Goal: Task Accomplishment & Management: Manage account settings

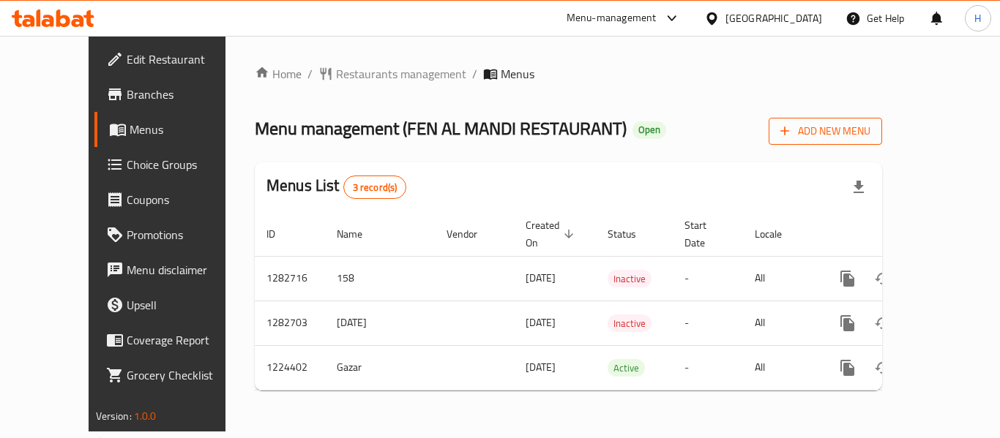
click at [870, 127] on span "Add New Menu" at bounding box center [825, 131] width 90 height 18
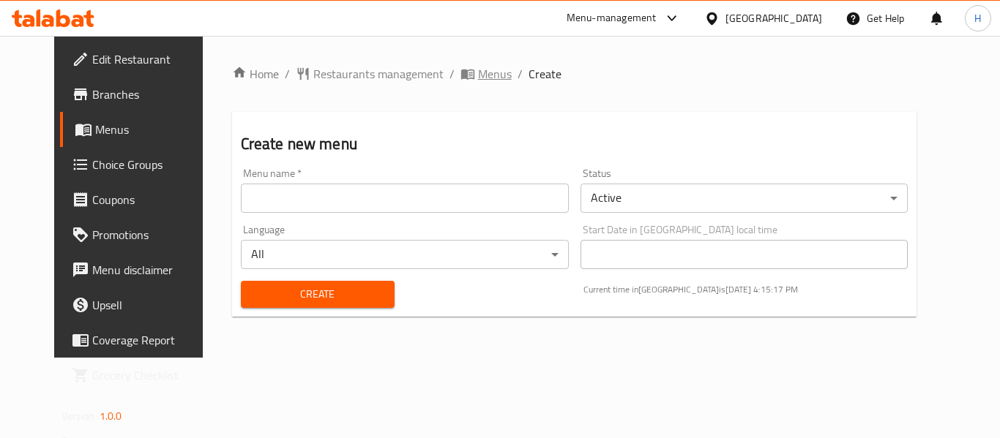
click at [478, 66] on span "Menus" at bounding box center [495, 74] width 34 height 18
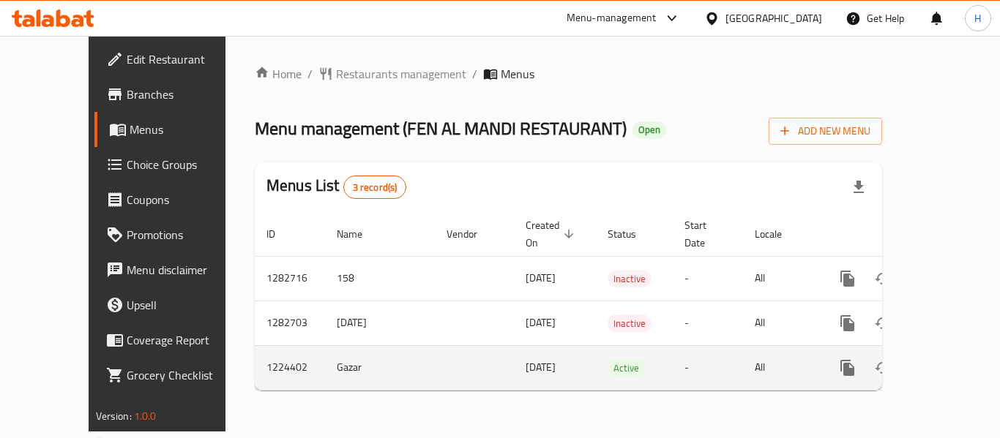
click at [944, 359] on icon "enhanced table" at bounding box center [953, 368] width 18 height 18
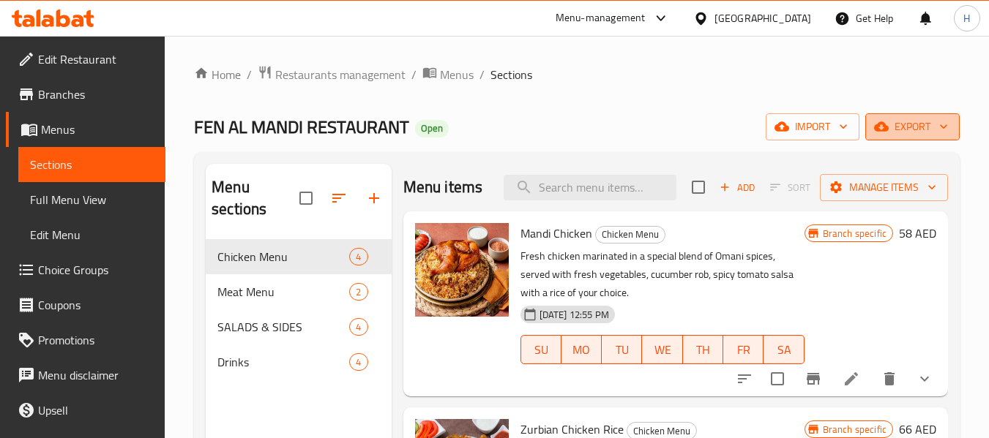
click at [917, 124] on span "export" at bounding box center [912, 127] width 71 height 18
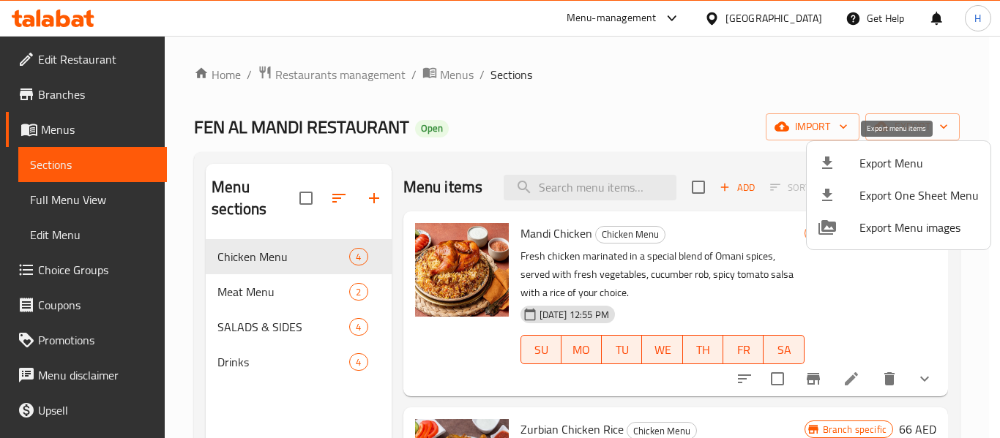
click at [867, 164] on span "Export Menu" at bounding box center [918, 163] width 119 height 18
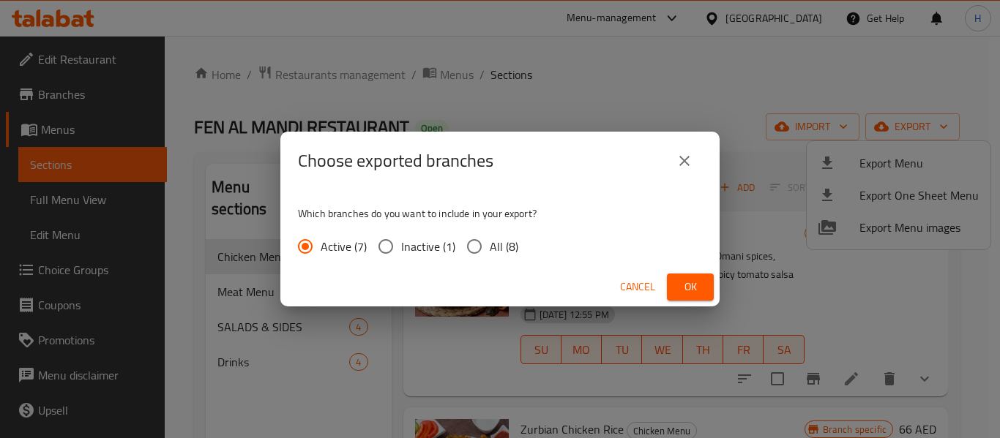
click at [493, 249] on span "All (8)" at bounding box center [504, 247] width 29 height 18
click at [490, 249] on input "All (8)" at bounding box center [474, 246] width 31 height 31
radio input "true"
click at [701, 293] on span "Ok" at bounding box center [690, 287] width 23 height 18
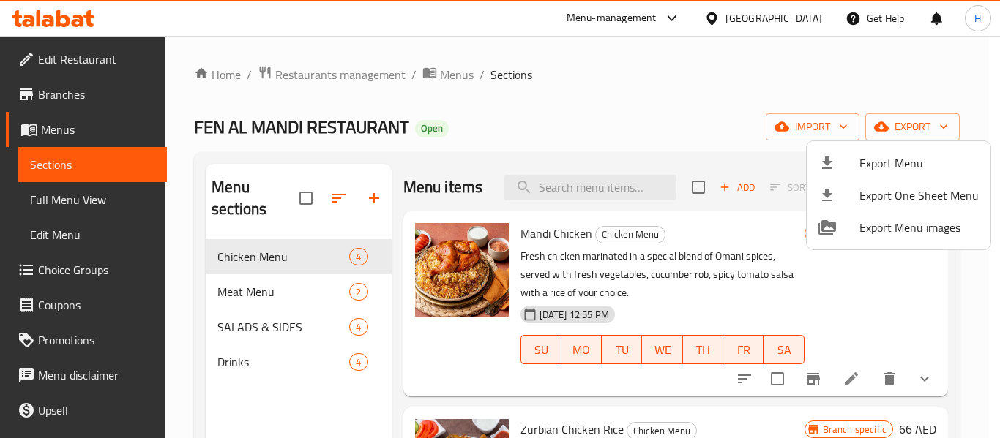
click at [60, 12] on div at bounding box center [500, 219] width 1000 height 438
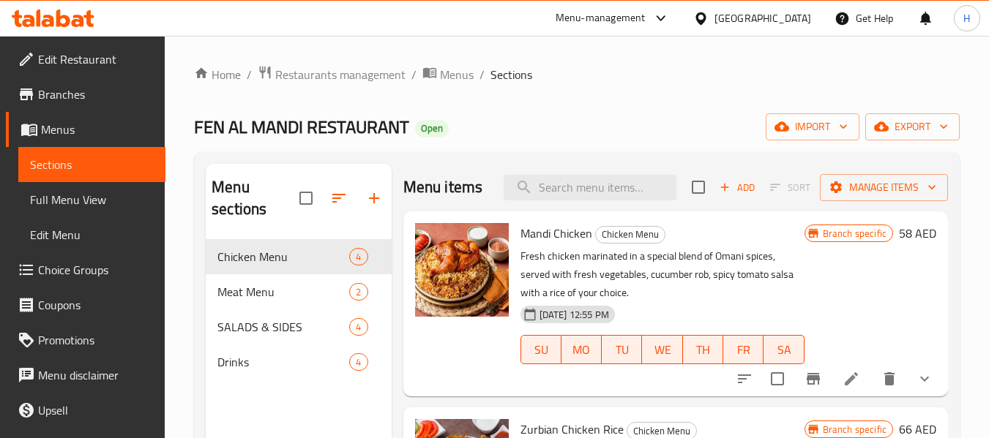
click at [60, 13] on icon at bounding box center [63, 19] width 14 height 18
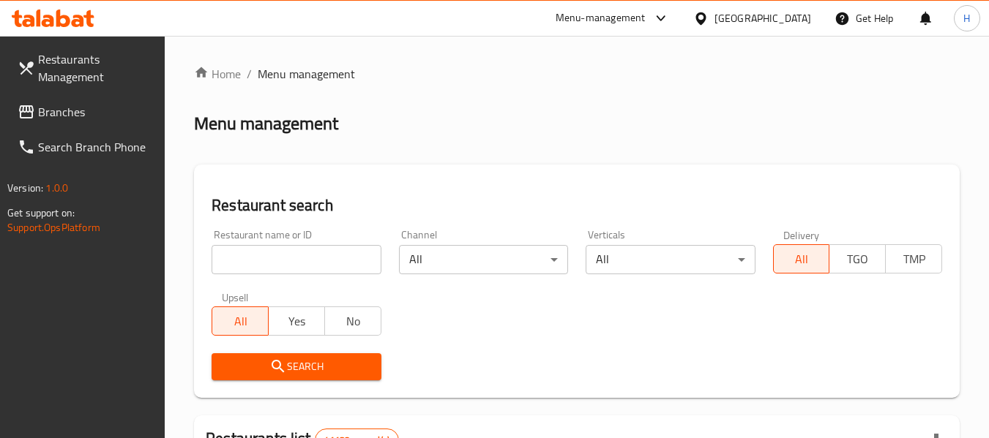
drag, startPoint x: 558, startPoint y: 94, endPoint x: 356, endPoint y: 152, distance: 210.3
click at [90, 108] on span "Branches" at bounding box center [96, 112] width 116 height 18
click at [64, 112] on span "Branches" at bounding box center [96, 112] width 116 height 18
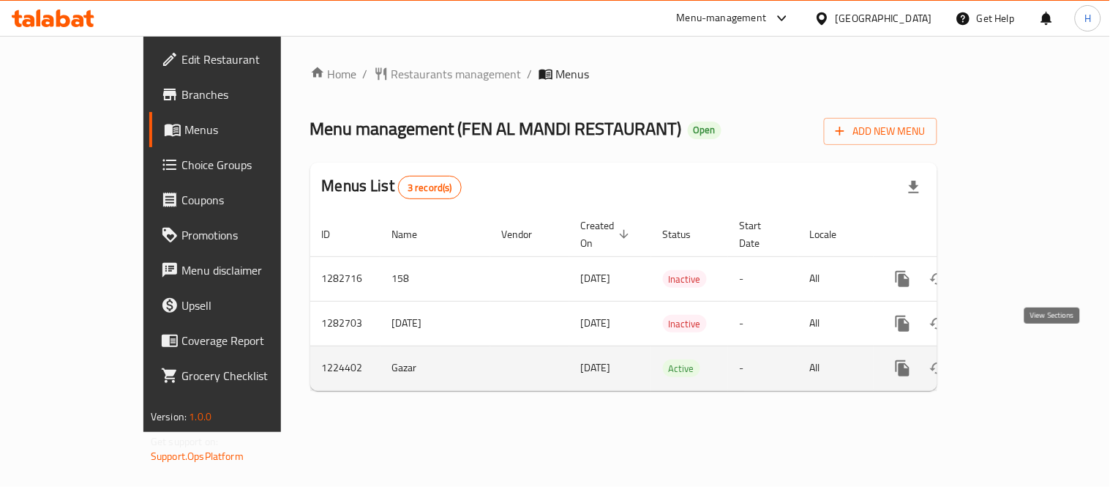
click at [1026, 359] on link "enhanced table" at bounding box center [1008, 368] width 35 height 35
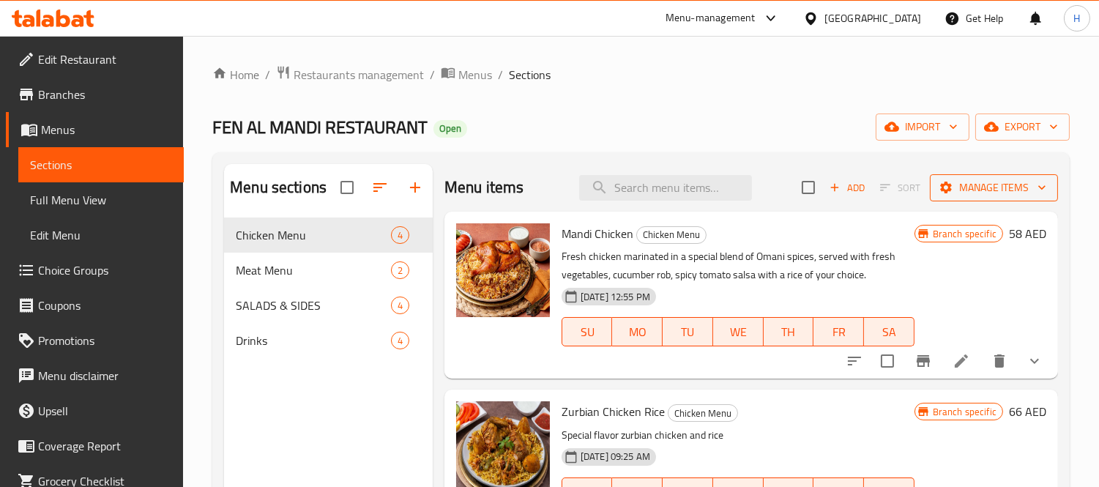
click at [1023, 196] on span "Manage items" at bounding box center [993, 188] width 105 height 18
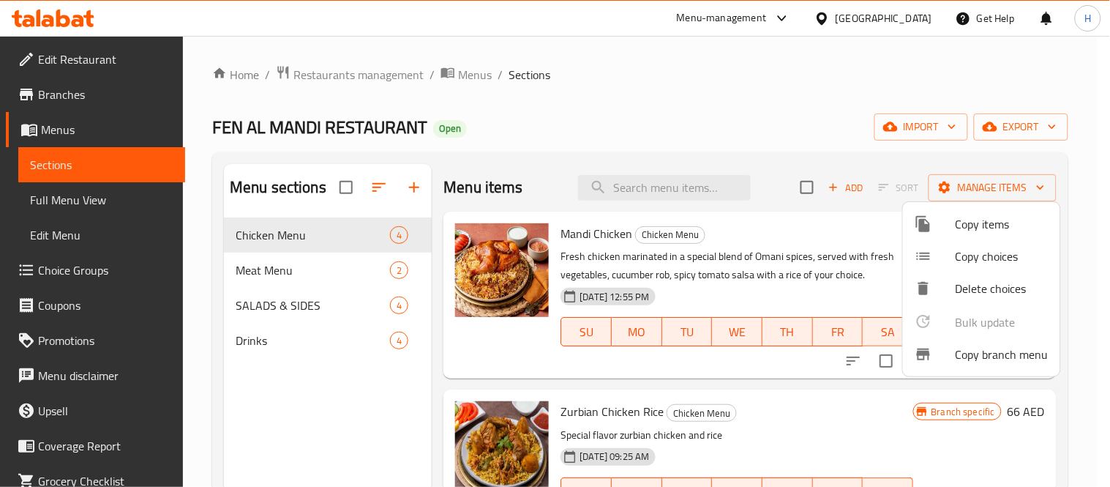
click at [977, 356] on span "Copy branch menu" at bounding box center [1002, 354] width 93 height 18
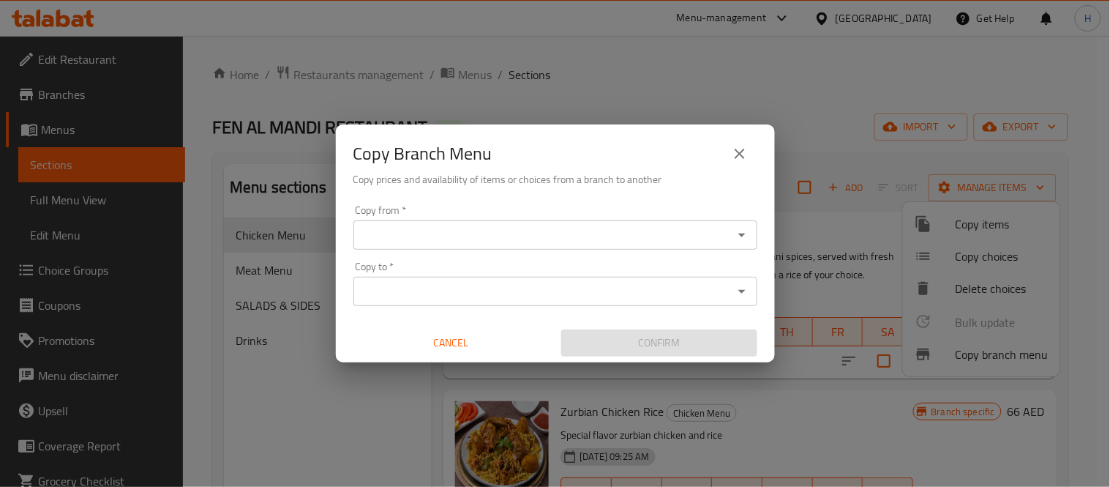
click at [701, 234] on input "Copy from   *" at bounding box center [543, 235] width 371 height 20
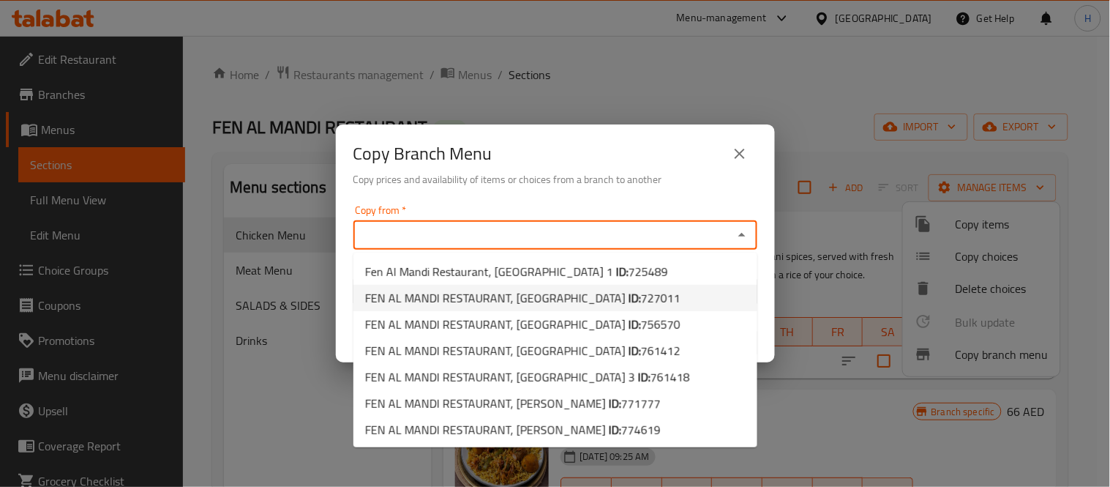
scroll to position [27, 0]
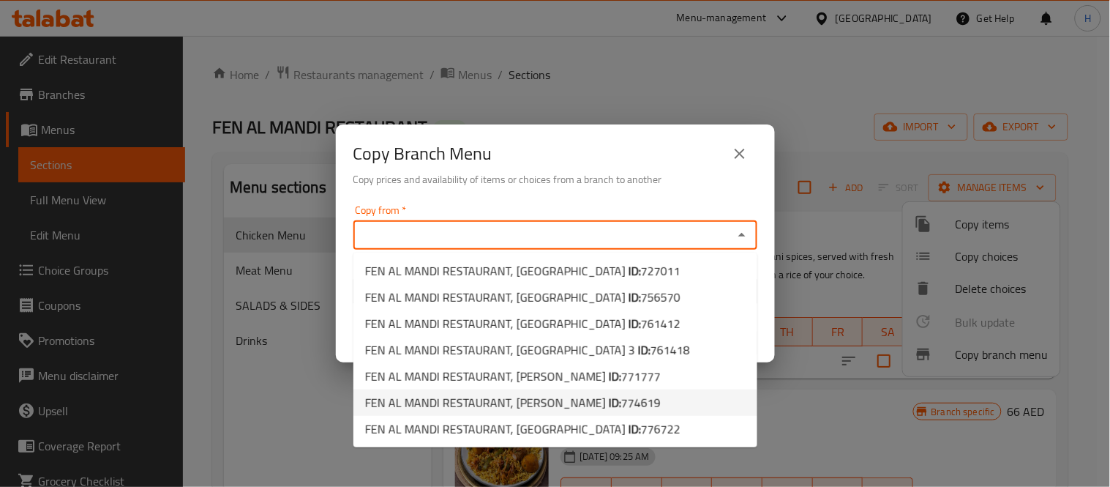
click at [621, 394] on span "774619" at bounding box center [641, 403] width 40 height 22
type input "FEN AL MANDI RESTAURANT, Al Dhahir"
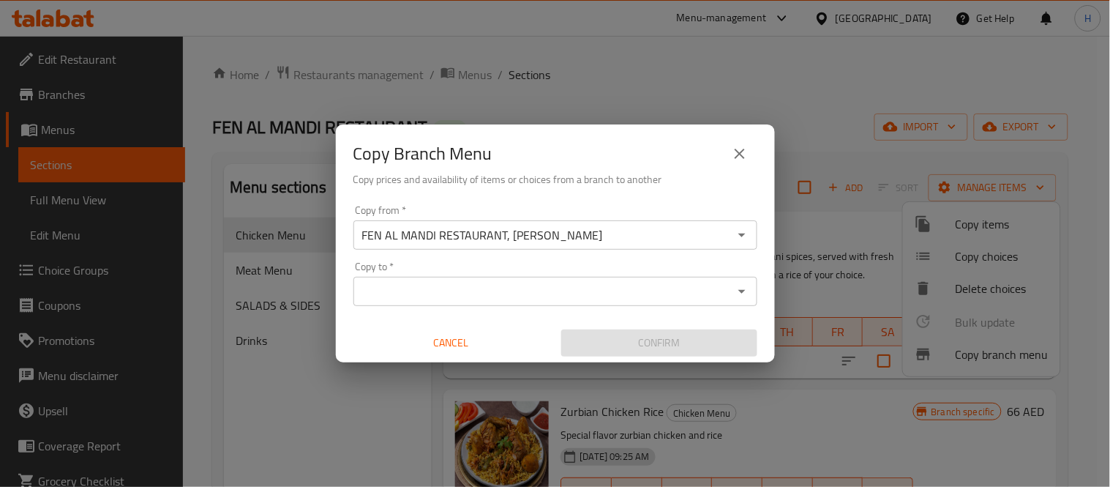
drag, startPoint x: 733, startPoint y: 310, endPoint x: 736, endPoint y: 301, distance: 10.0
click at [733, 310] on div "Copy from   * FEN AL MANDI RESTAURANT, Al Dhahir Copy from * Copy to   * Copy t…" at bounding box center [555, 280] width 439 height 163
click at [736, 299] on icon "Open" at bounding box center [742, 292] width 18 height 18
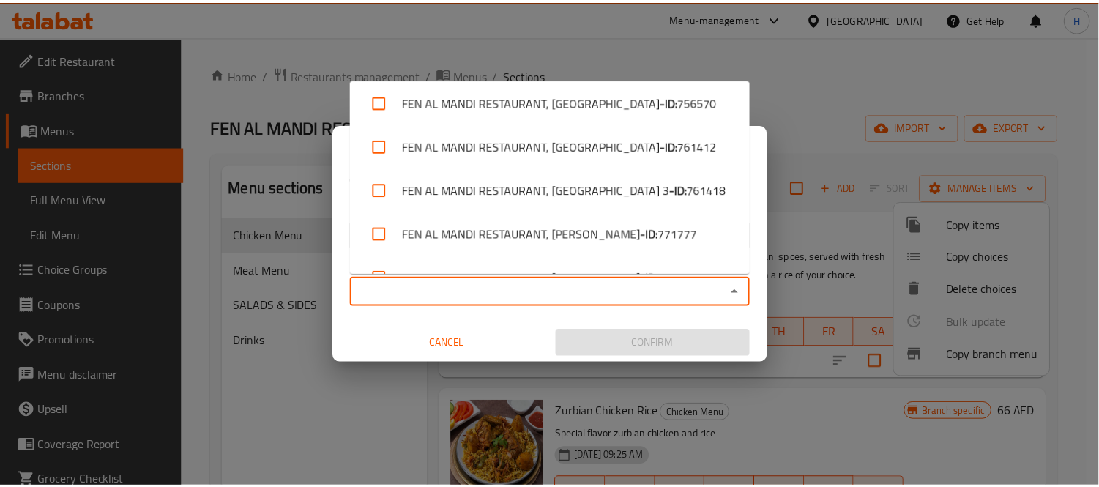
scroll to position [167, 0]
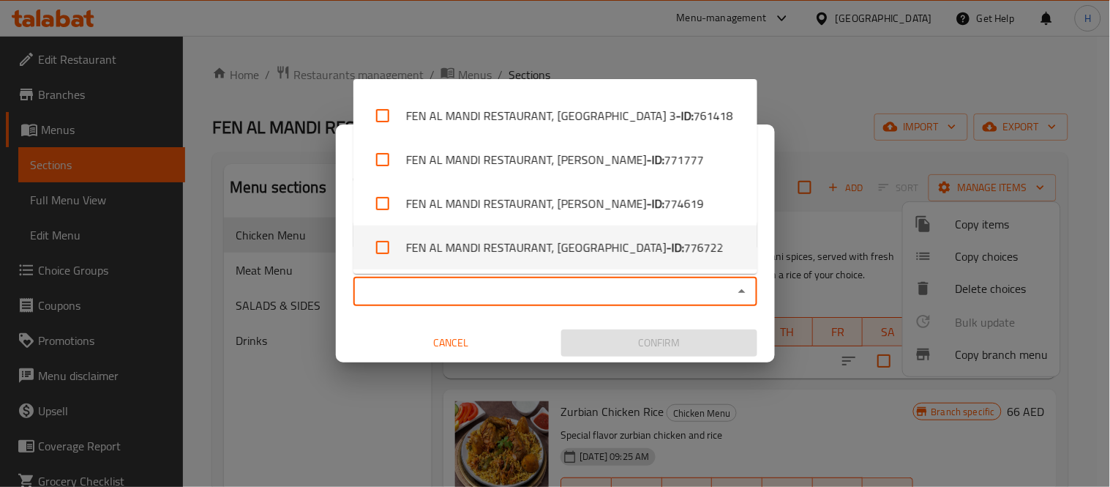
click at [684, 239] on span "776722" at bounding box center [704, 248] width 40 height 18
checkbox input "true"
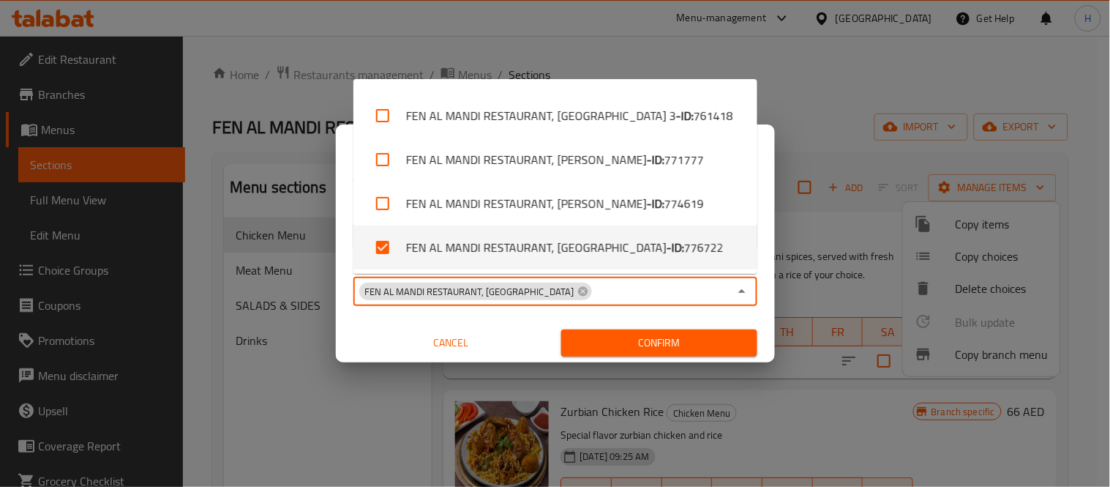
click at [692, 337] on span "Confirm" at bounding box center [659, 343] width 173 height 18
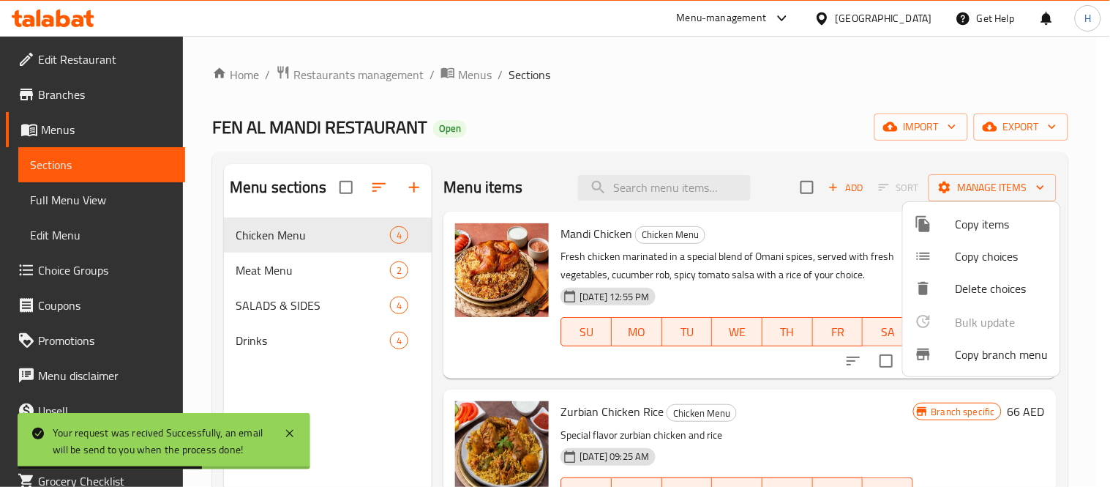
click at [88, 91] on div at bounding box center [555, 243] width 1110 height 487
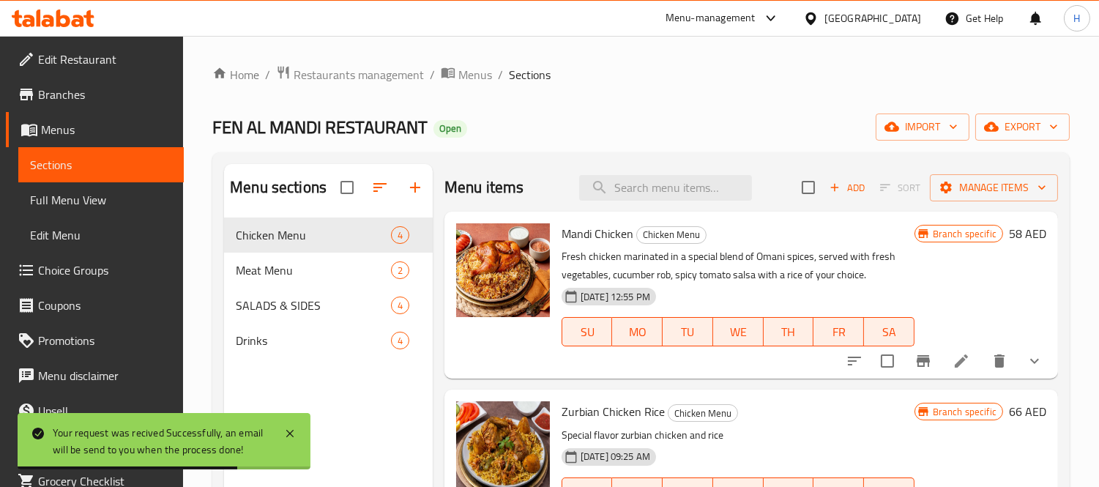
click at [110, 42] on link "Edit Restaurant" at bounding box center [95, 59] width 178 height 35
